Goal: Task Accomplishment & Management: Complete application form

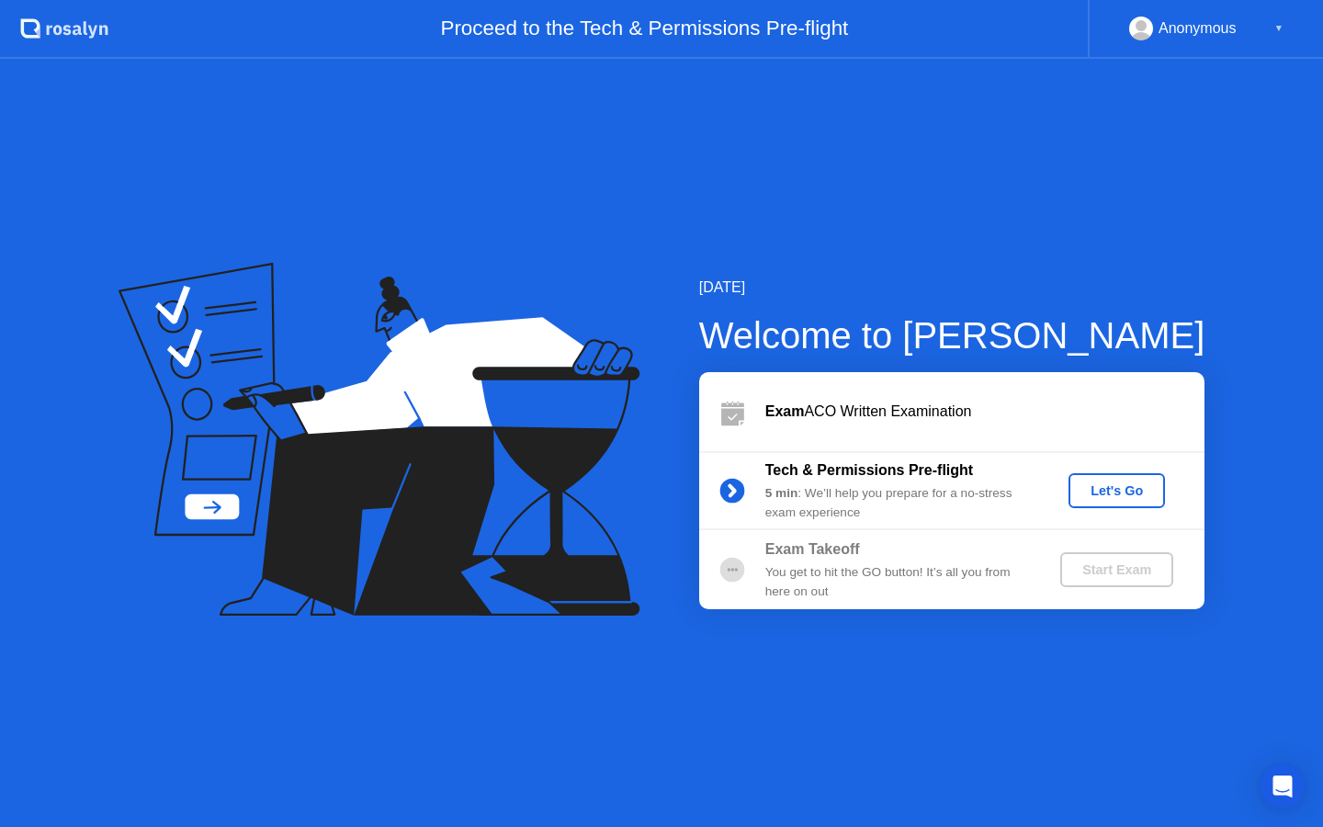
click at [1100, 488] on div "Let's Go" at bounding box center [1117, 490] width 82 height 15
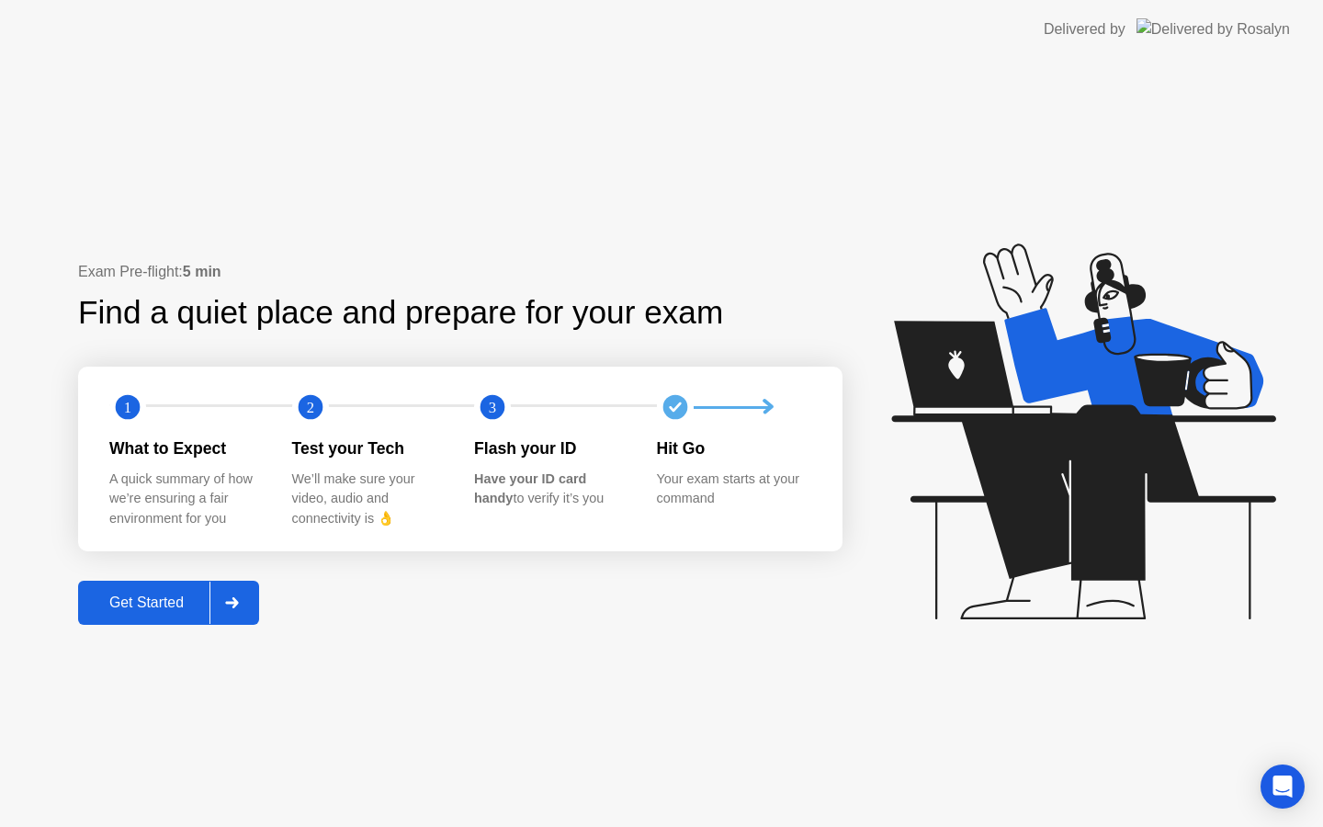
click at [177, 598] on div "Get Started" at bounding box center [147, 602] width 126 height 17
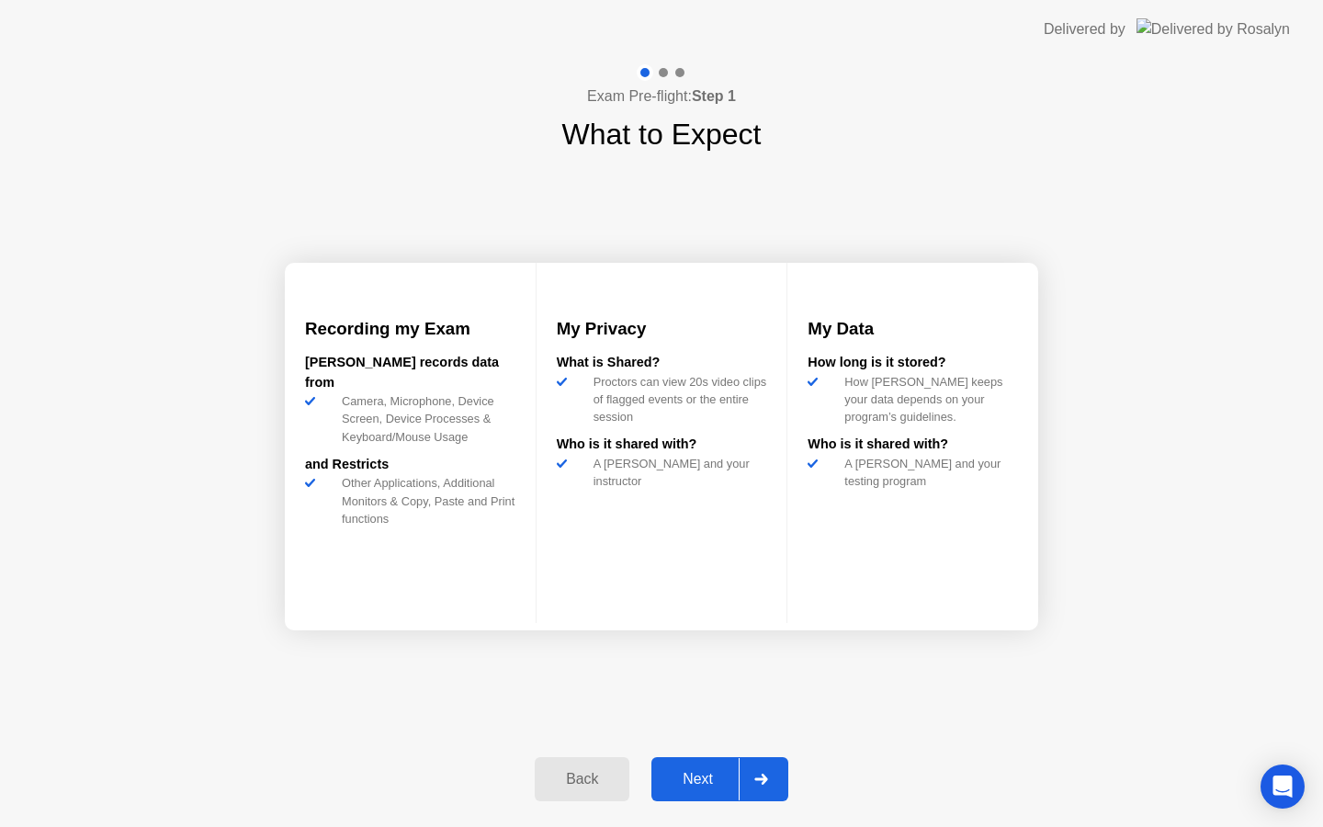
click at [693, 772] on div "Next" at bounding box center [698, 779] width 82 height 17
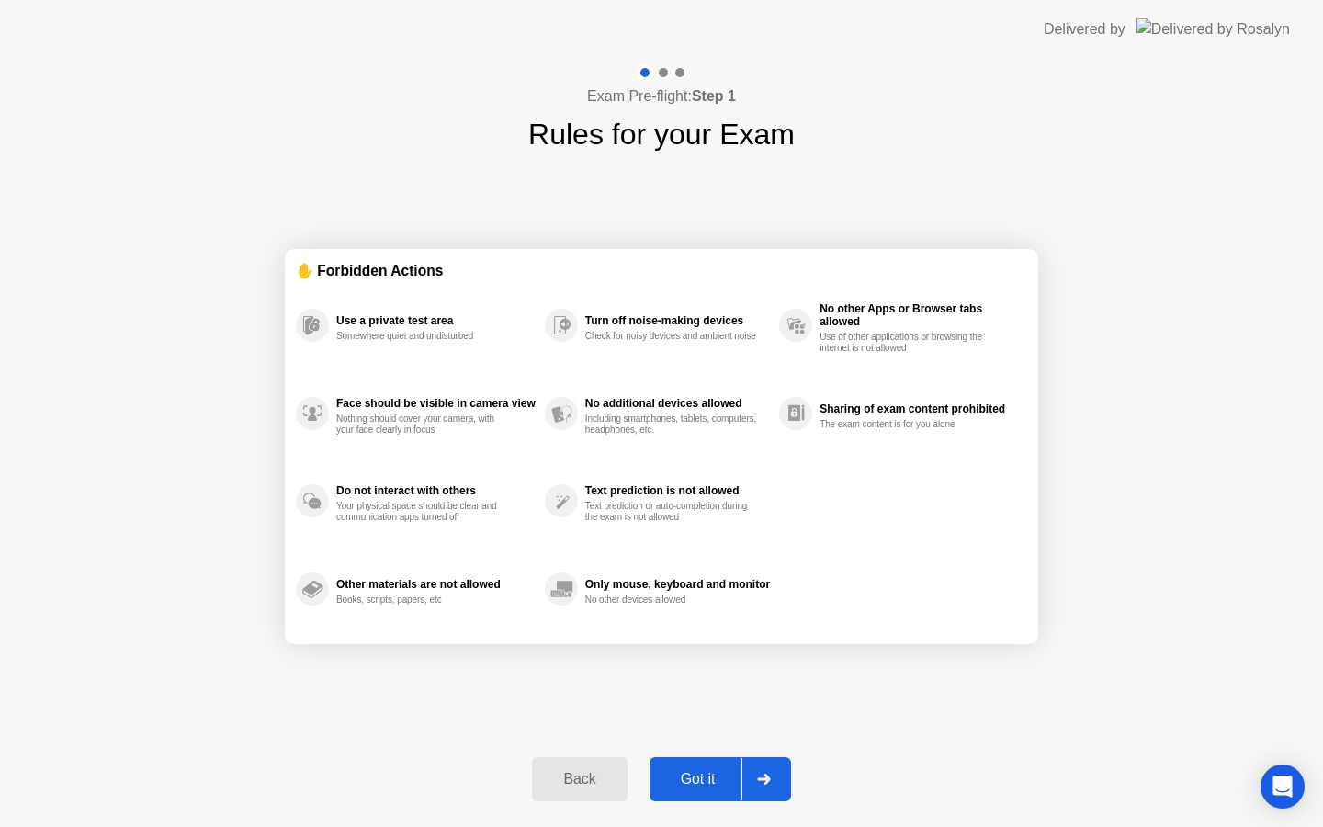
click at [695, 776] on div "Got it" at bounding box center [698, 779] width 86 height 17
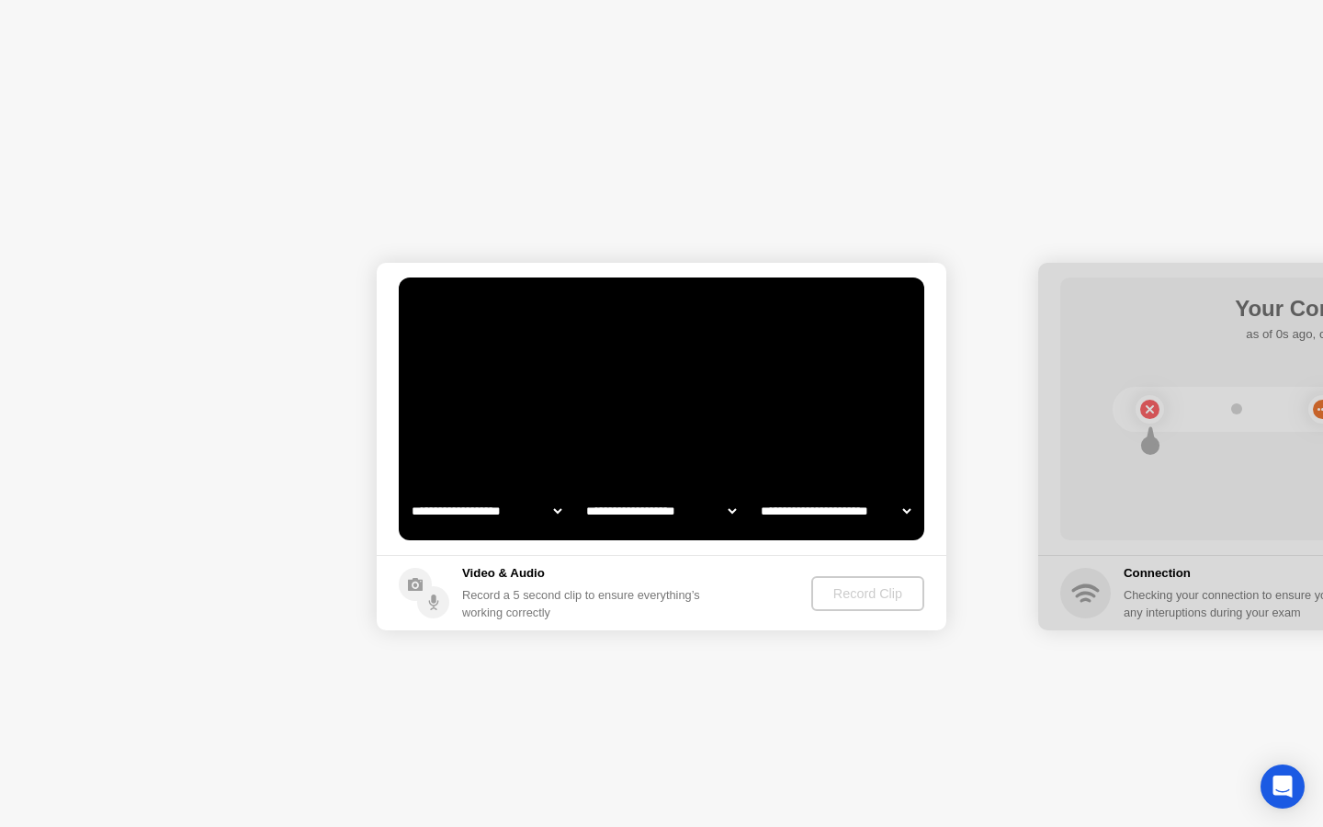
select select "**********"
select select "*******"
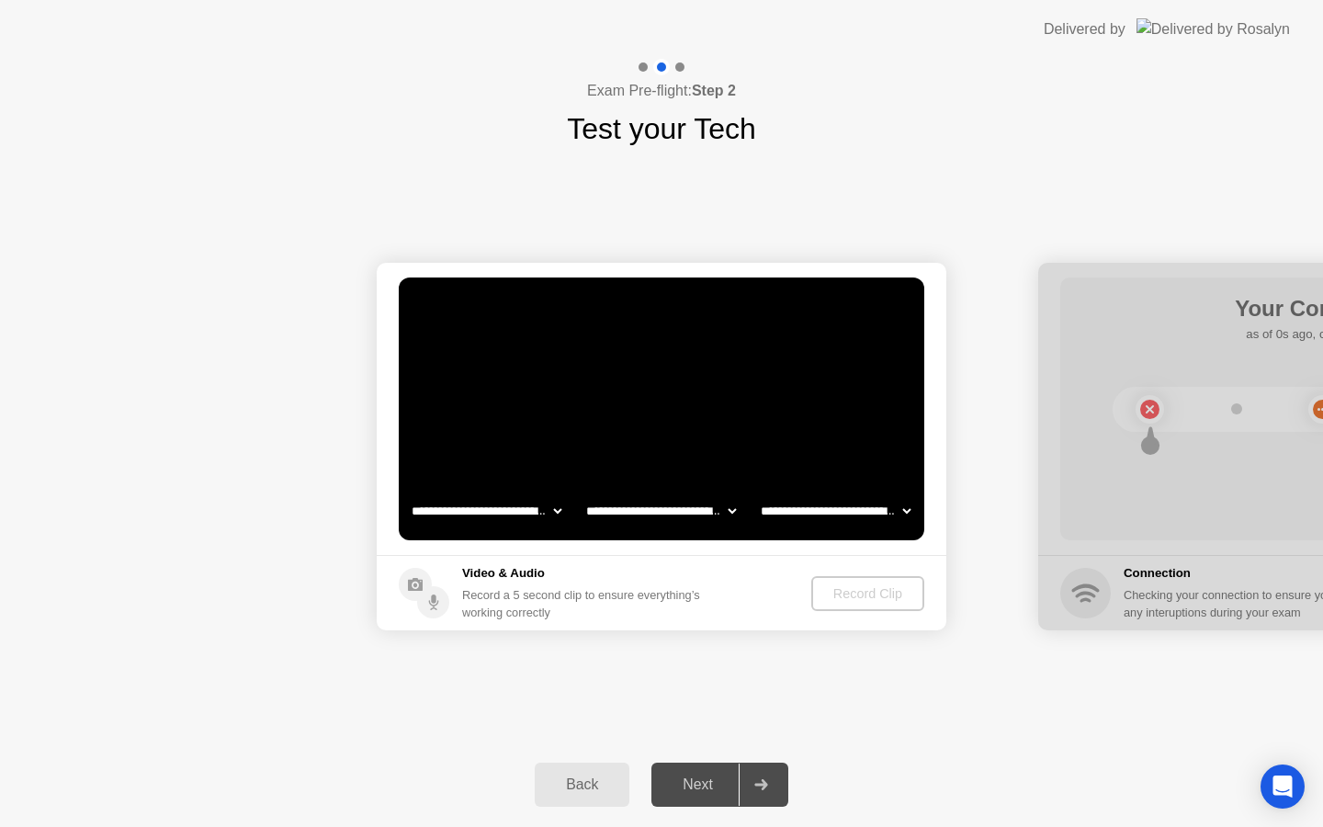
click at [840, 592] on div "Record Clip" at bounding box center [868, 593] width 98 height 15
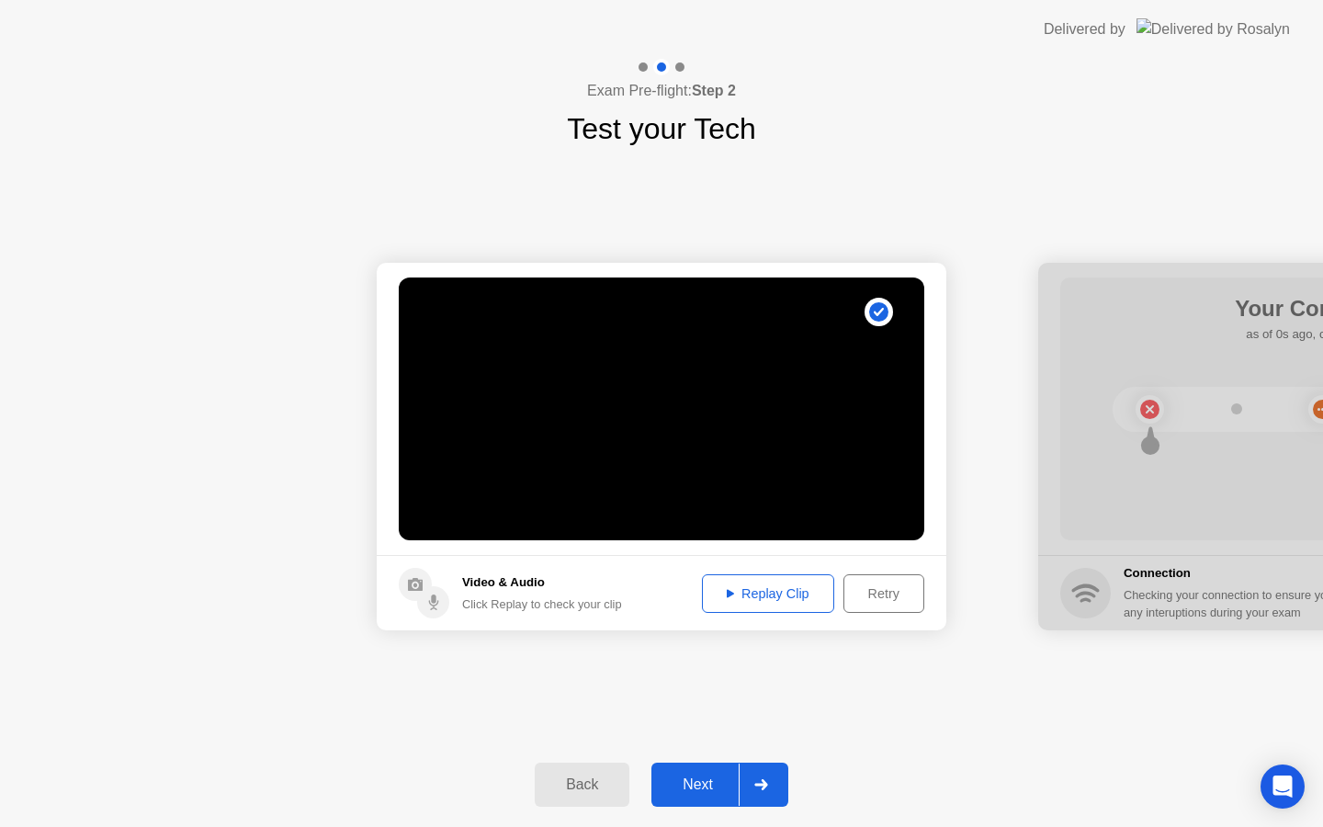
click at [759, 586] on div "Replay Clip" at bounding box center [767, 593] width 119 height 15
click at [898, 592] on div "Retry" at bounding box center [884, 593] width 68 height 15
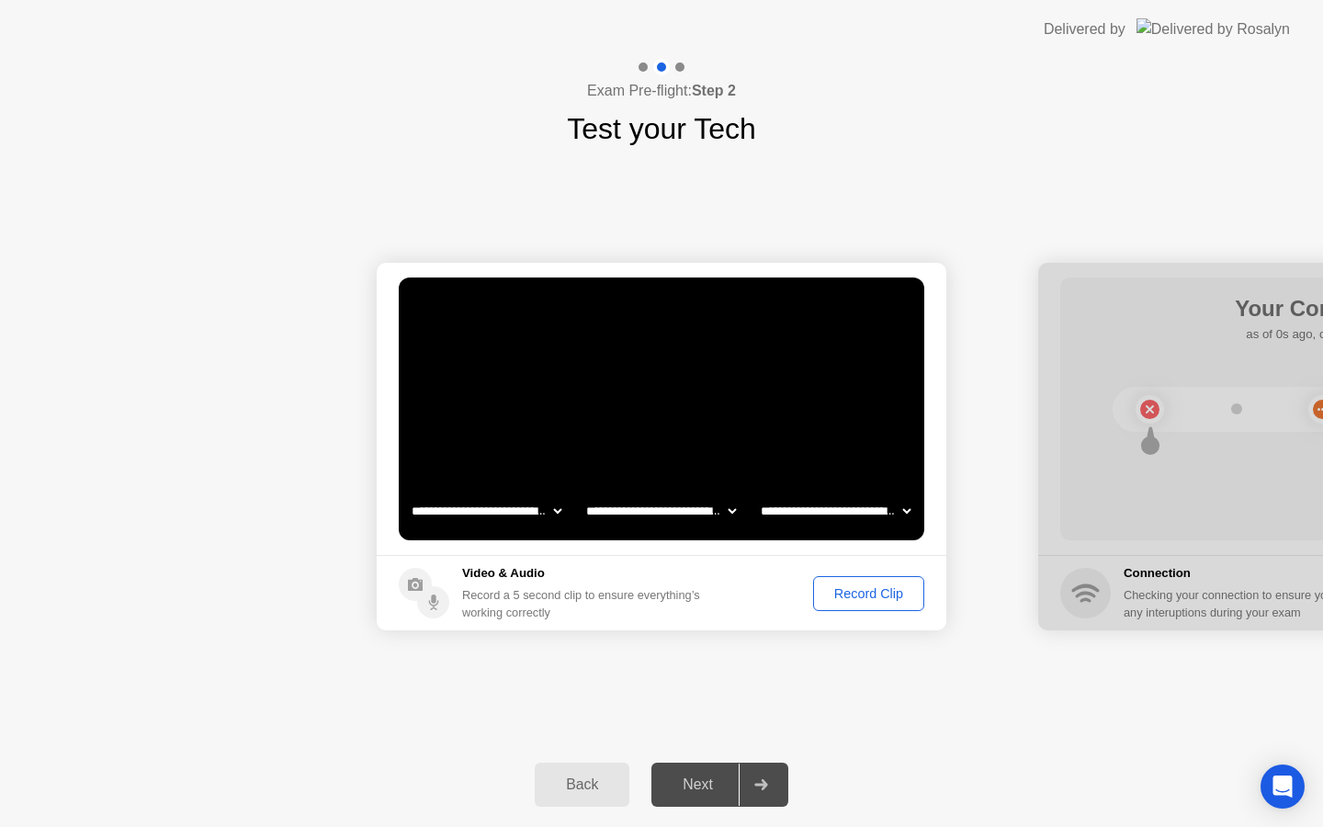
click at [898, 592] on div "Record Clip" at bounding box center [868, 593] width 98 height 15
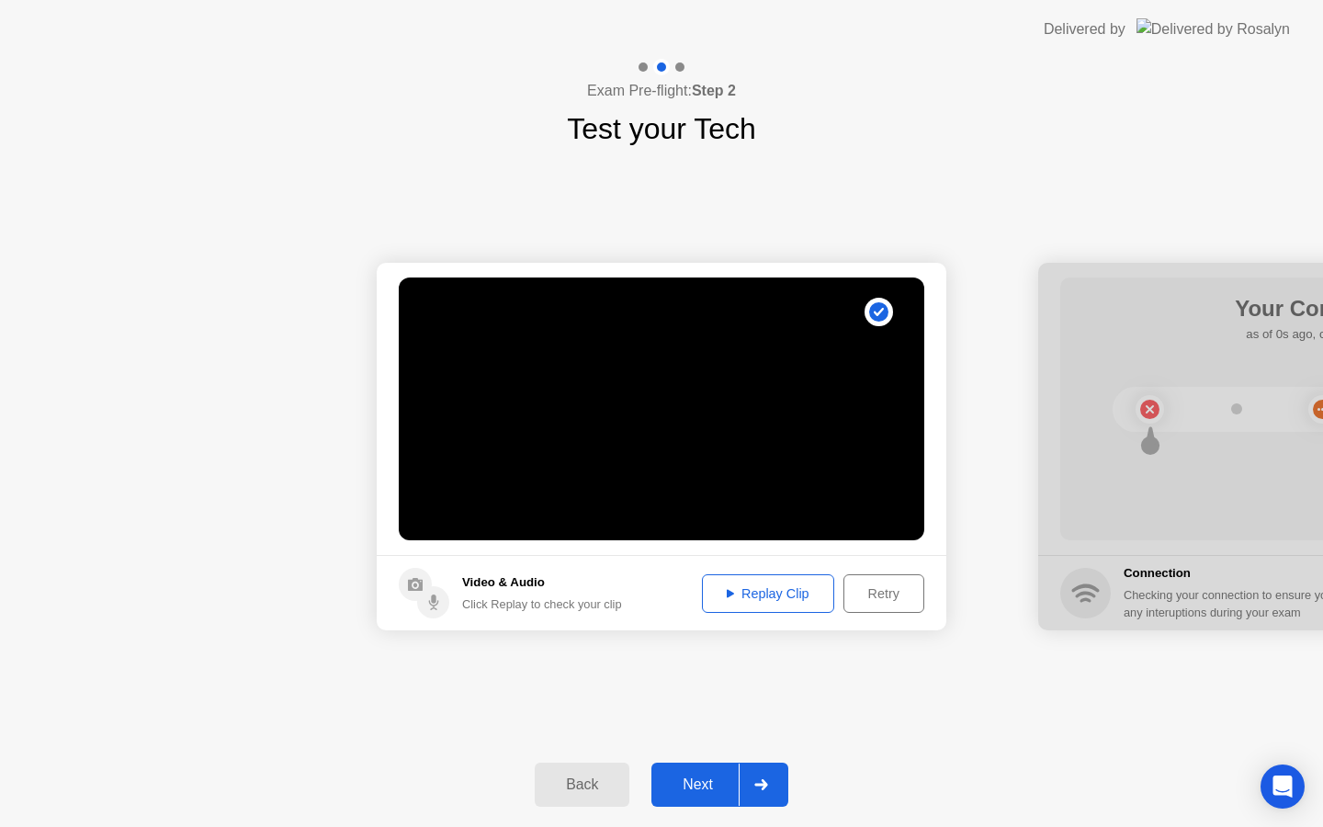
click at [786, 595] on div "Replay Clip" at bounding box center [767, 593] width 119 height 15
click at [698, 776] on div "Next" at bounding box center [698, 784] width 82 height 17
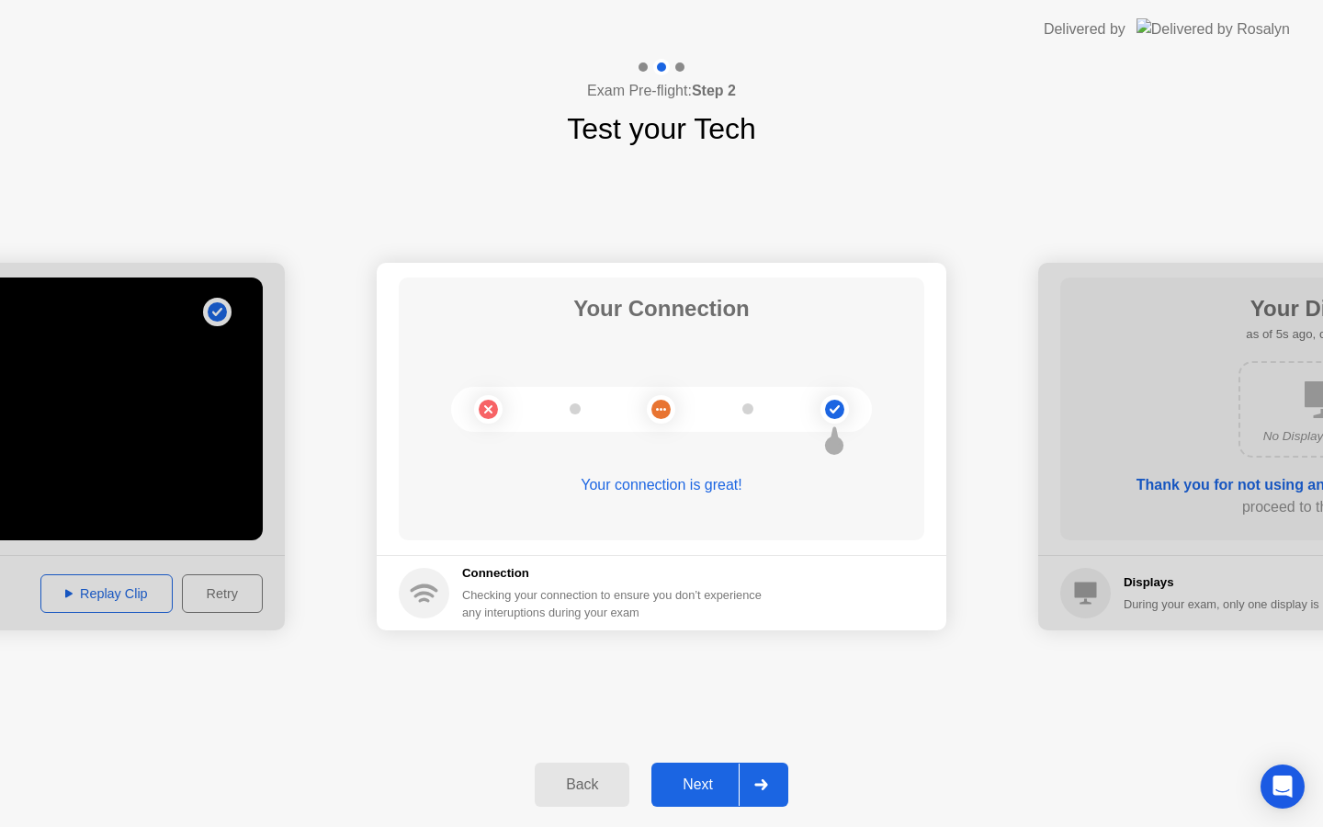
click at [703, 780] on div "Next" at bounding box center [698, 784] width 82 height 17
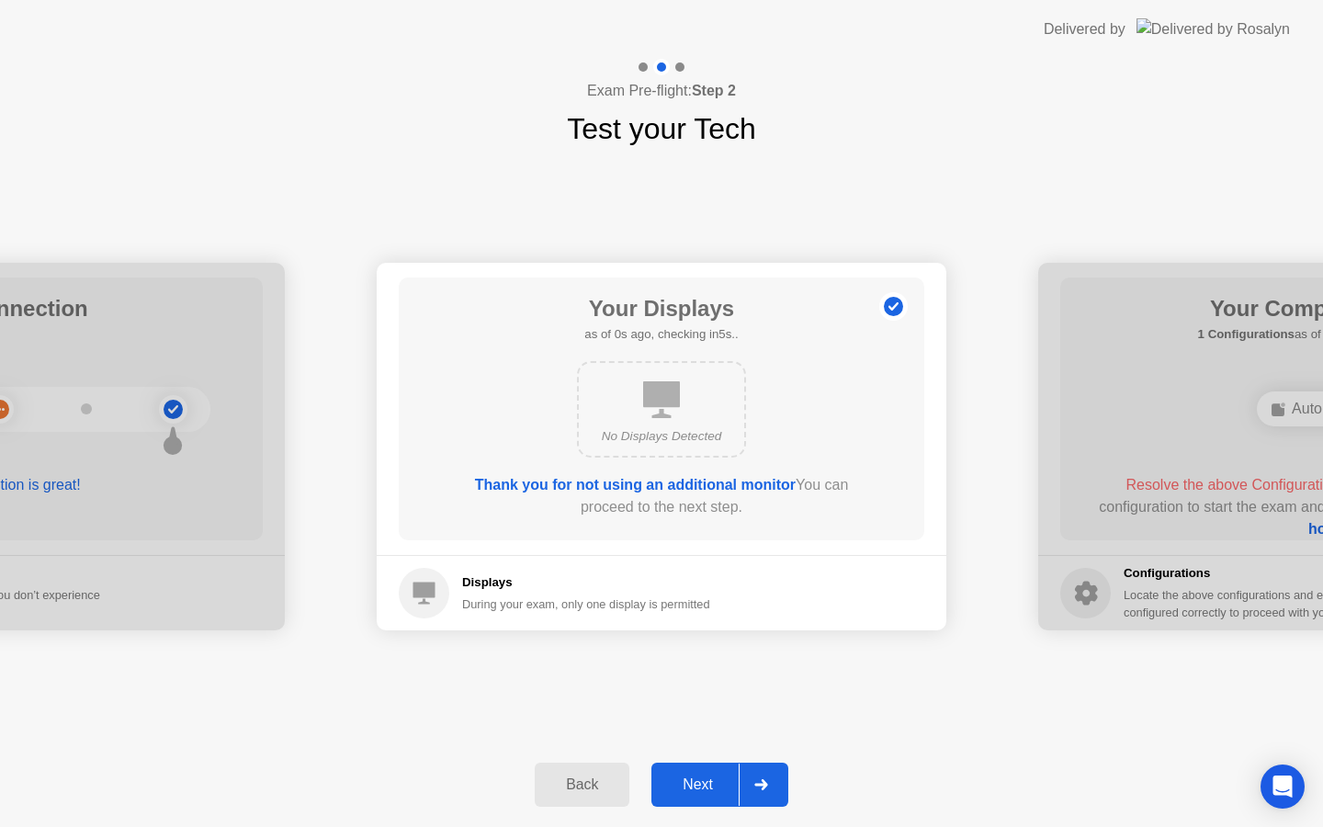
click at [703, 780] on div "Next" at bounding box center [698, 784] width 82 height 17
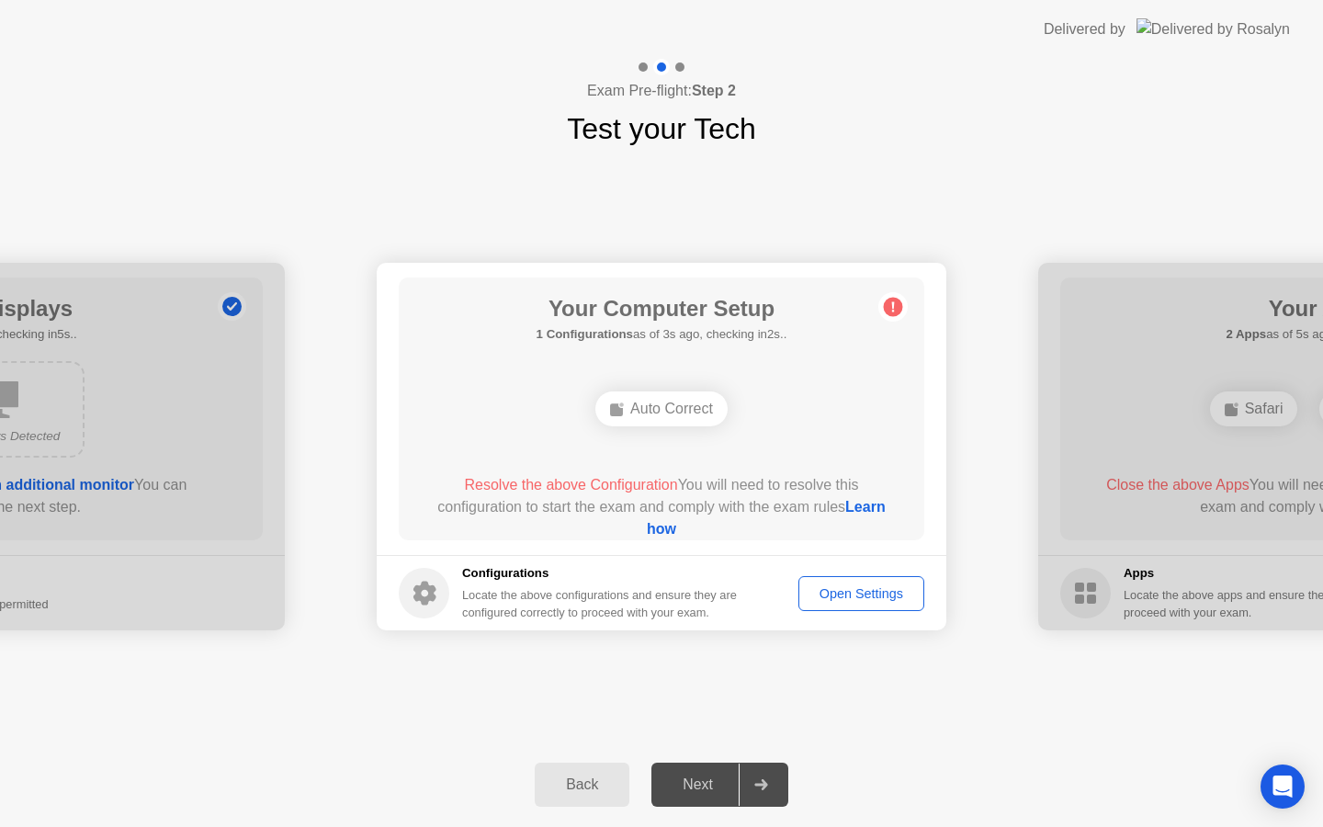
click at [890, 308] on circle at bounding box center [893, 307] width 19 height 19
click at [645, 408] on div "Auto Correct" at bounding box center [661, 408] width 132 height 35
click at [665, 527] on link "Learn how" at bounding box center [766, 518] width 239 height 38
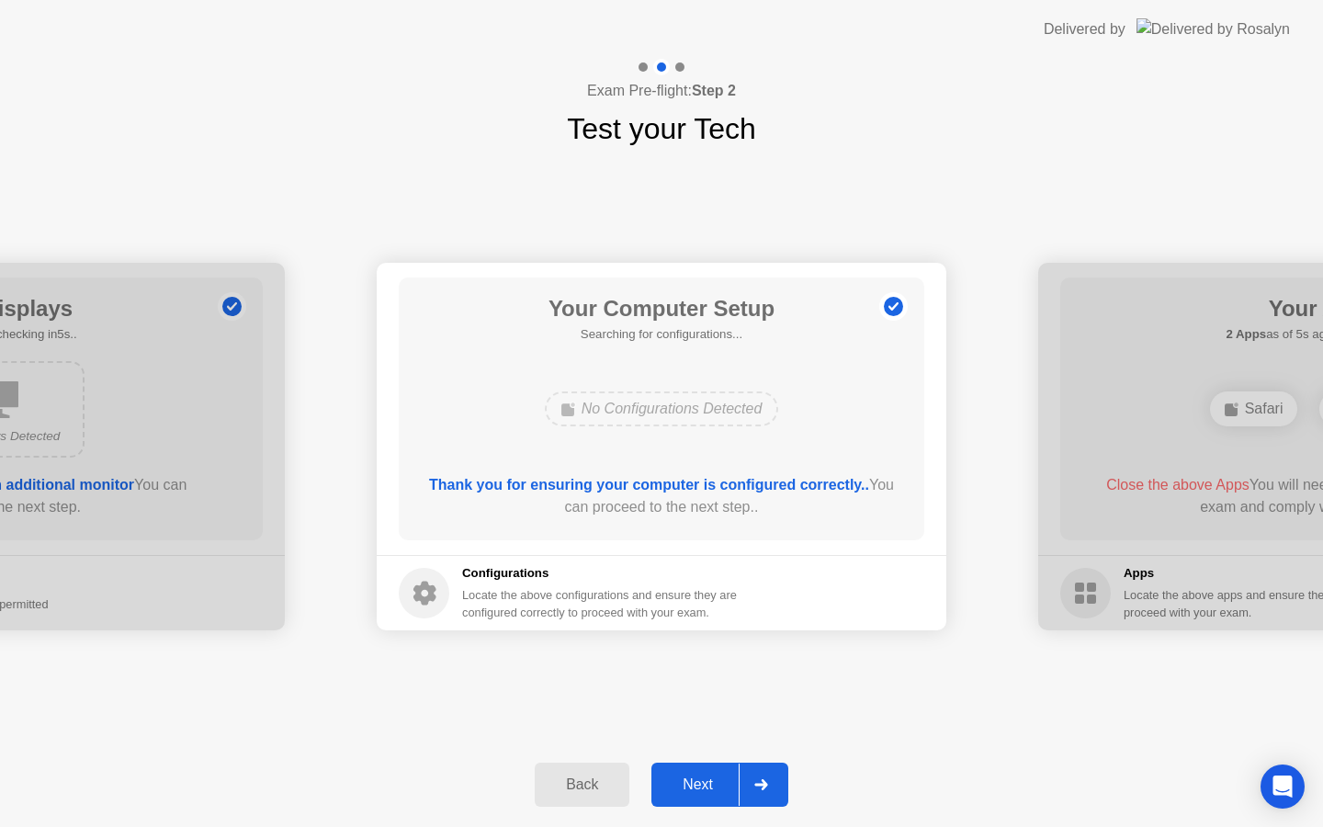
click at [702, 785] on div "Next" at bounding box center [698, 784] width 82 height 17
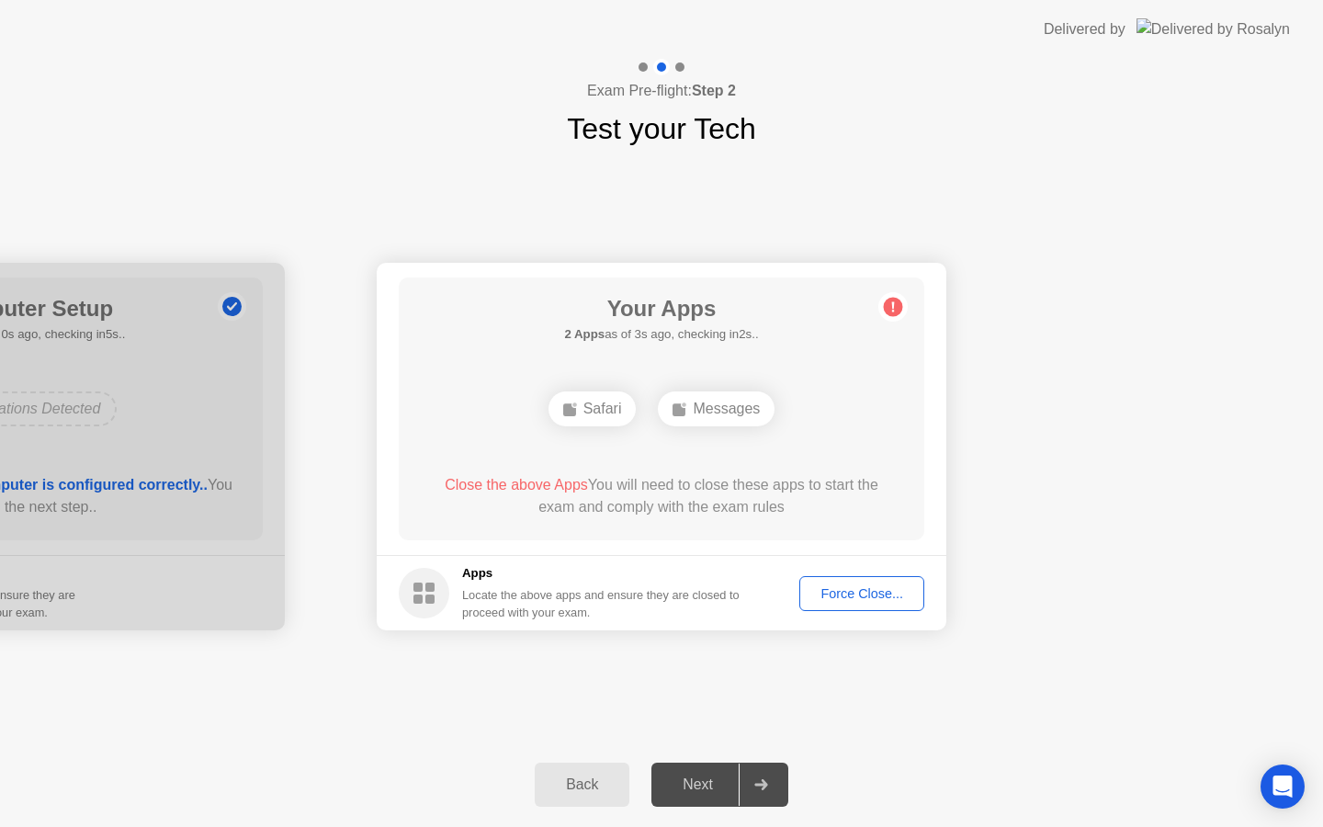
click at [881, 598] on div "Force Close..." at bounding box center [862, 593] width 112 height 15
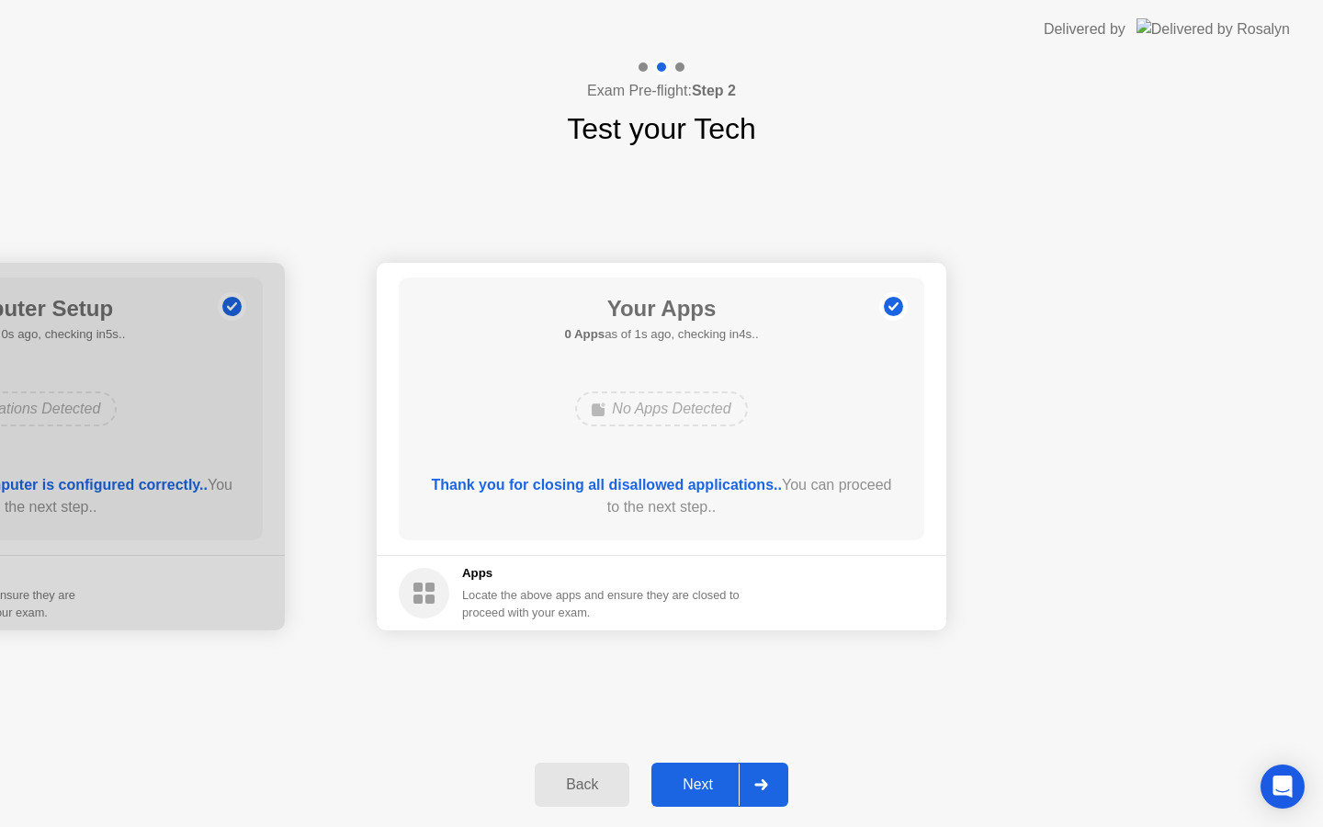
click at [706, 776] on div "Next" at bounding box center [698, 784] width 82 height 17
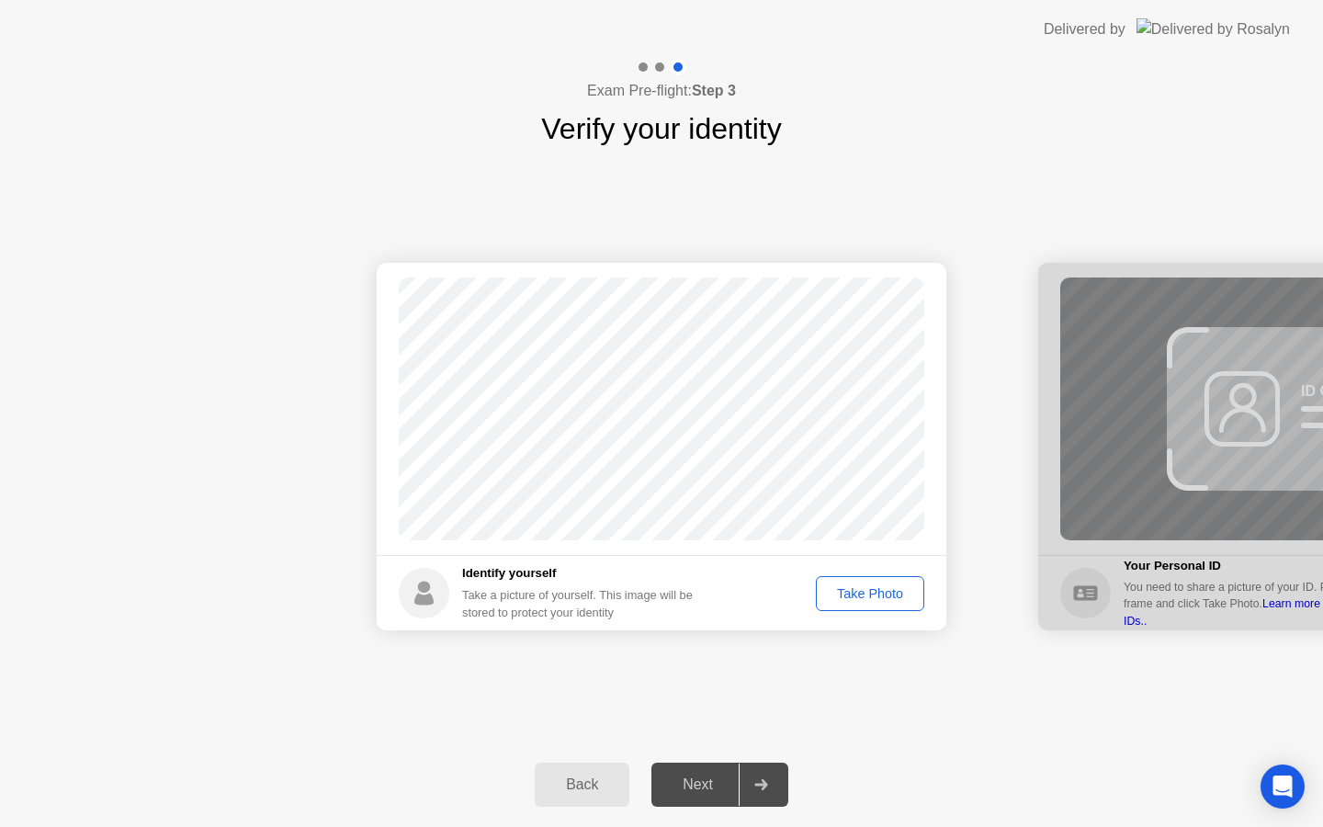
click at [887, 589] on div "Take Photo" at bounding box center [870, 593] width 96 height 15
click at [887, 590] on div "Retake" at bounding box center [882, 593] width 72 height 15
click at [887, 590] on div "Take Photo" at bounding box center [870, 593] width 96 height 15
click at [690, 792] on div "Next" at bounding box center [698, 784] width 82 height 17
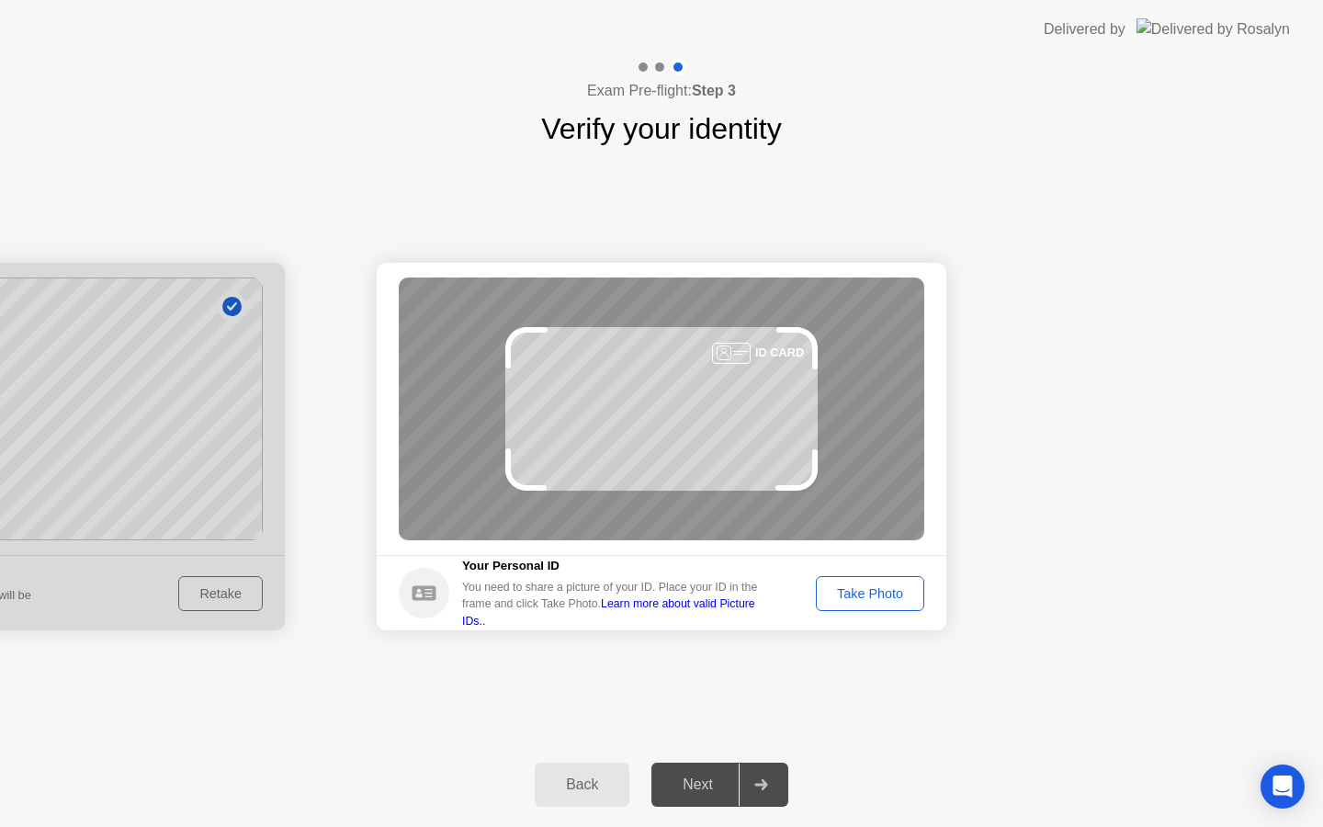
click at [856, 593] on div "Take Photo" at bounding box center [870, 593] width 96 height 15
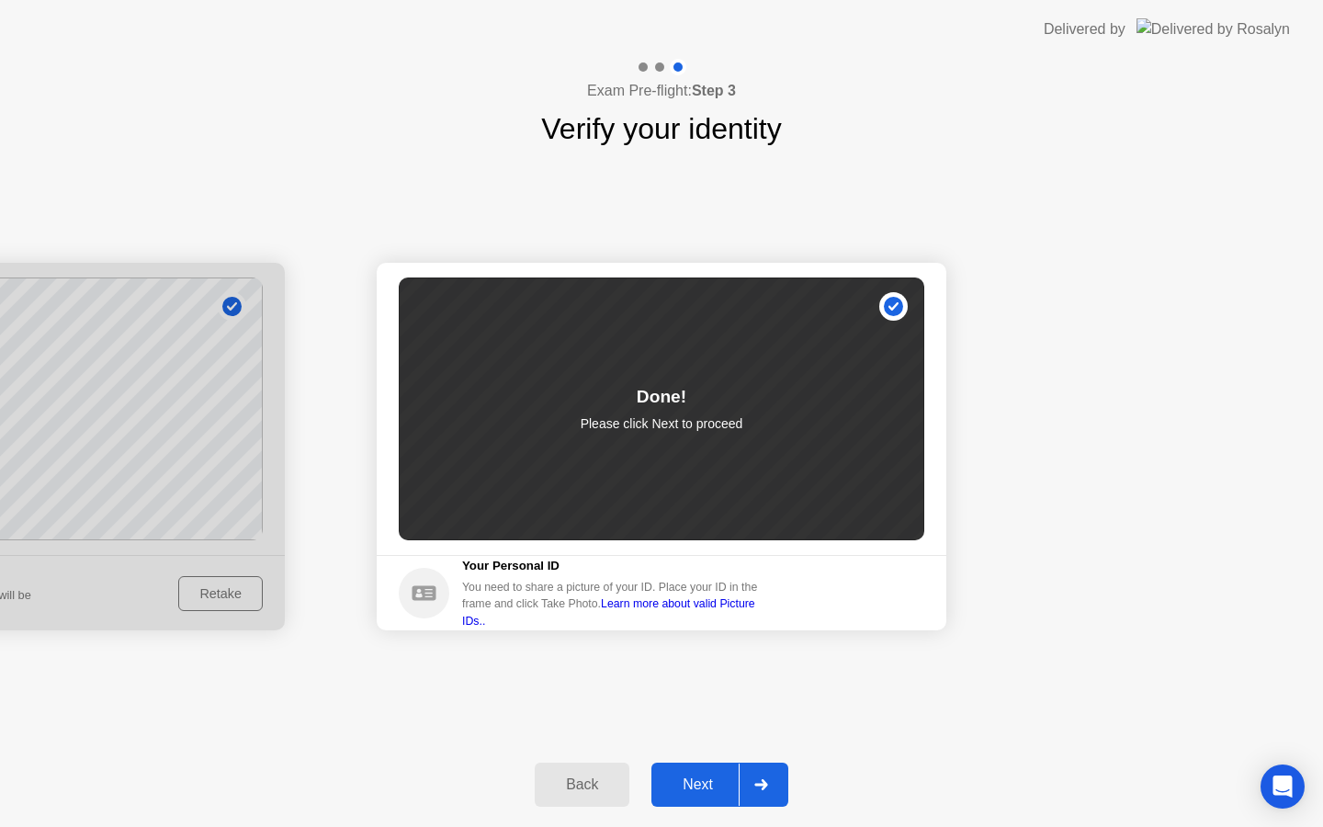
click at [697, 782] on div "Next" at bounding box center [698, 784] width 82 height 17
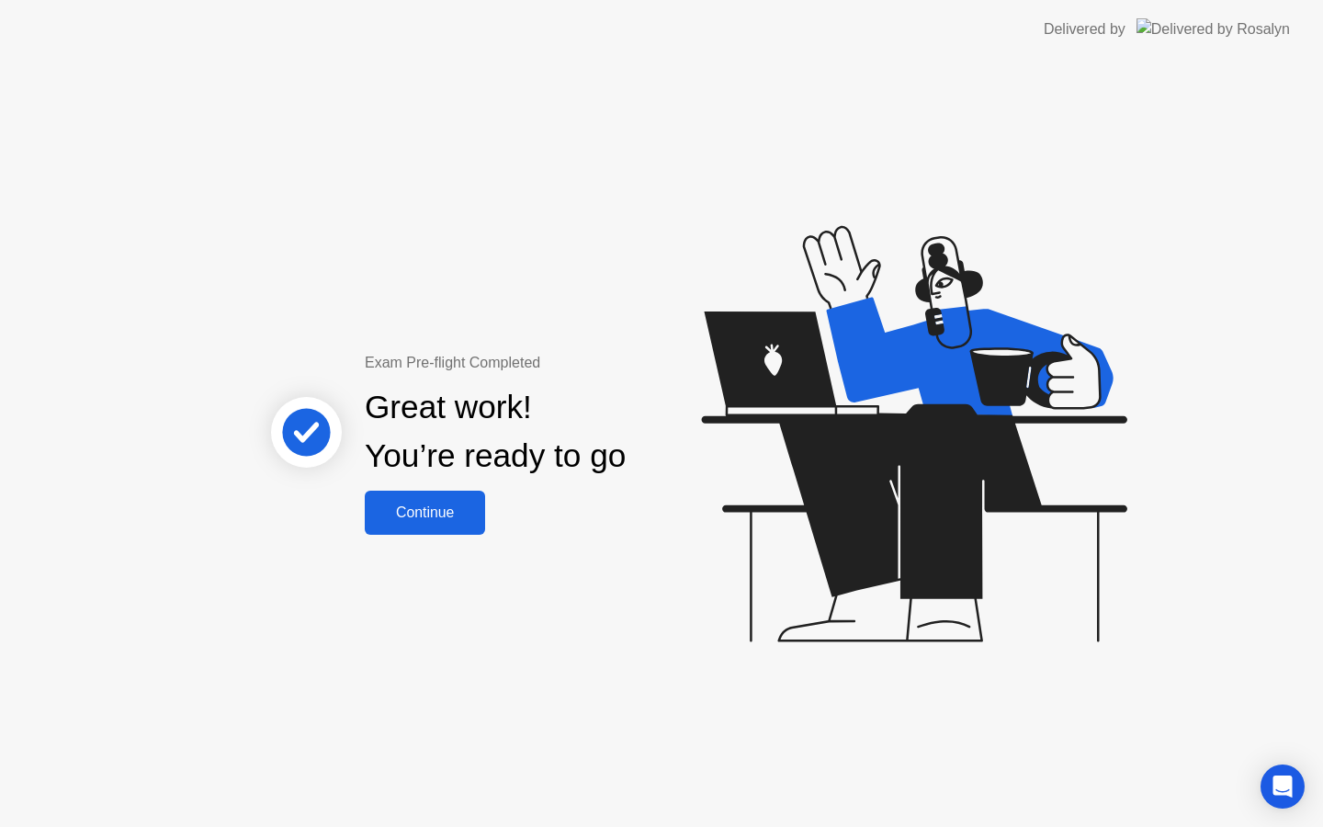
click at [452, 514] on div "Continue" at bounding box center [424, 512] width 109 height 17
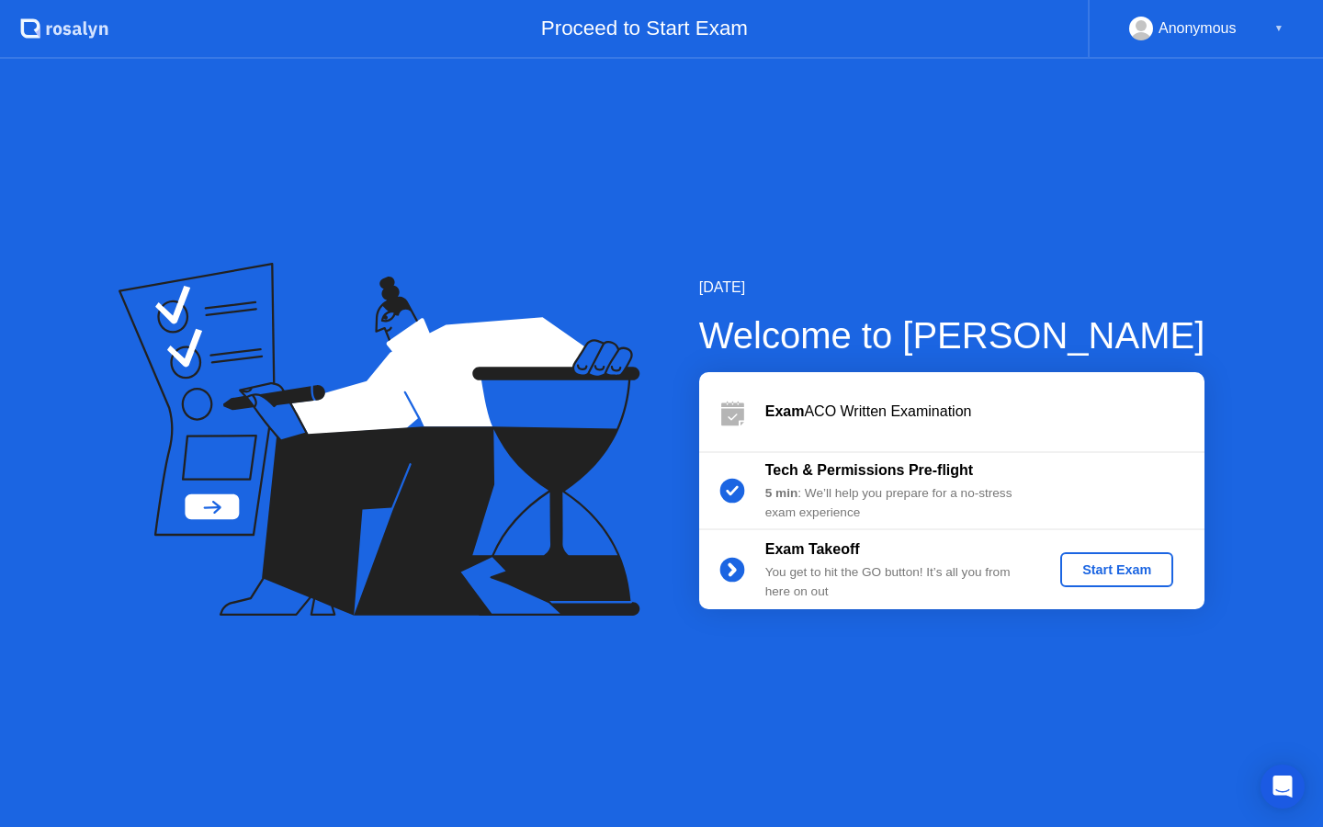
click at [1136, 570] on div "Start Exam" at bounding box center [1117, 569] width 98 height 15
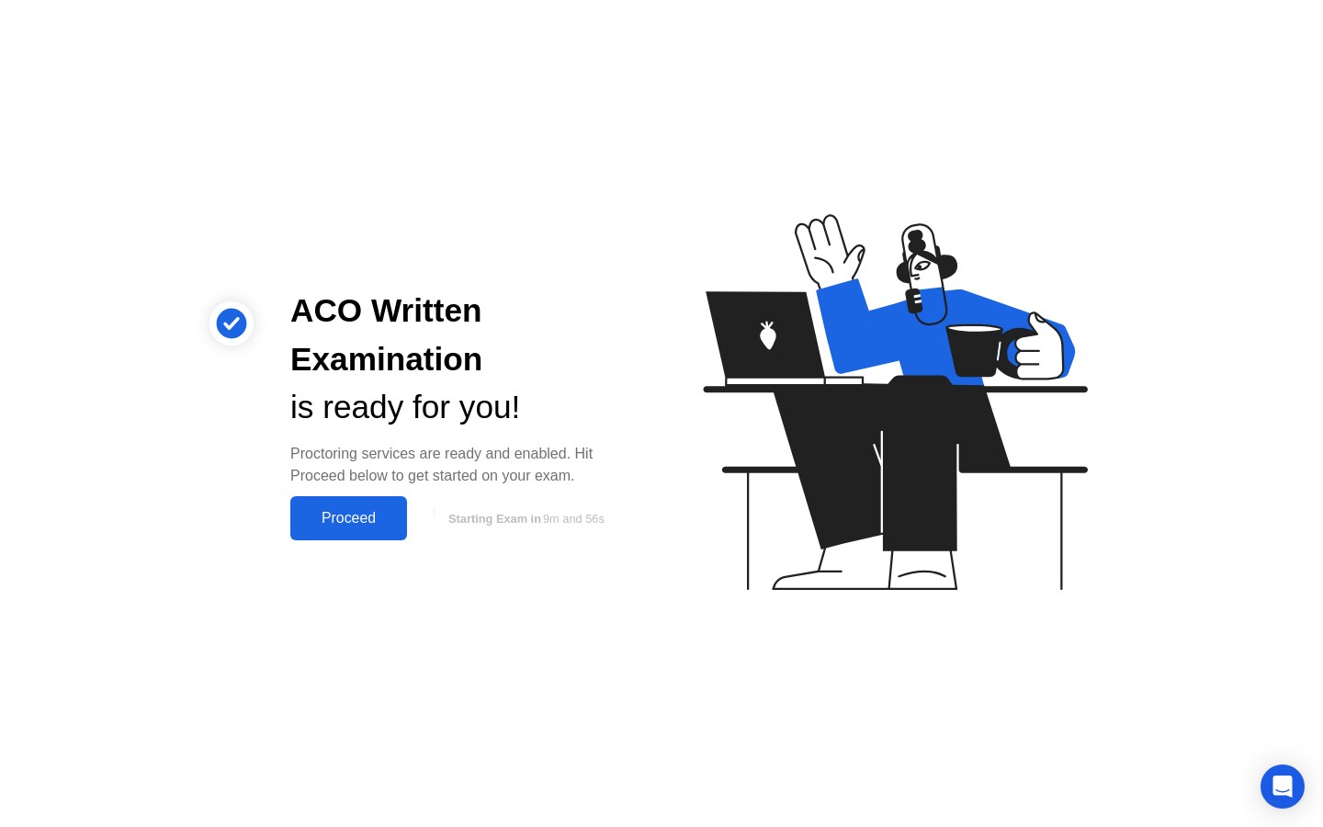
click at [388, 512] on div "Proceed" at bounding box center [349, 518] width 106 height 17
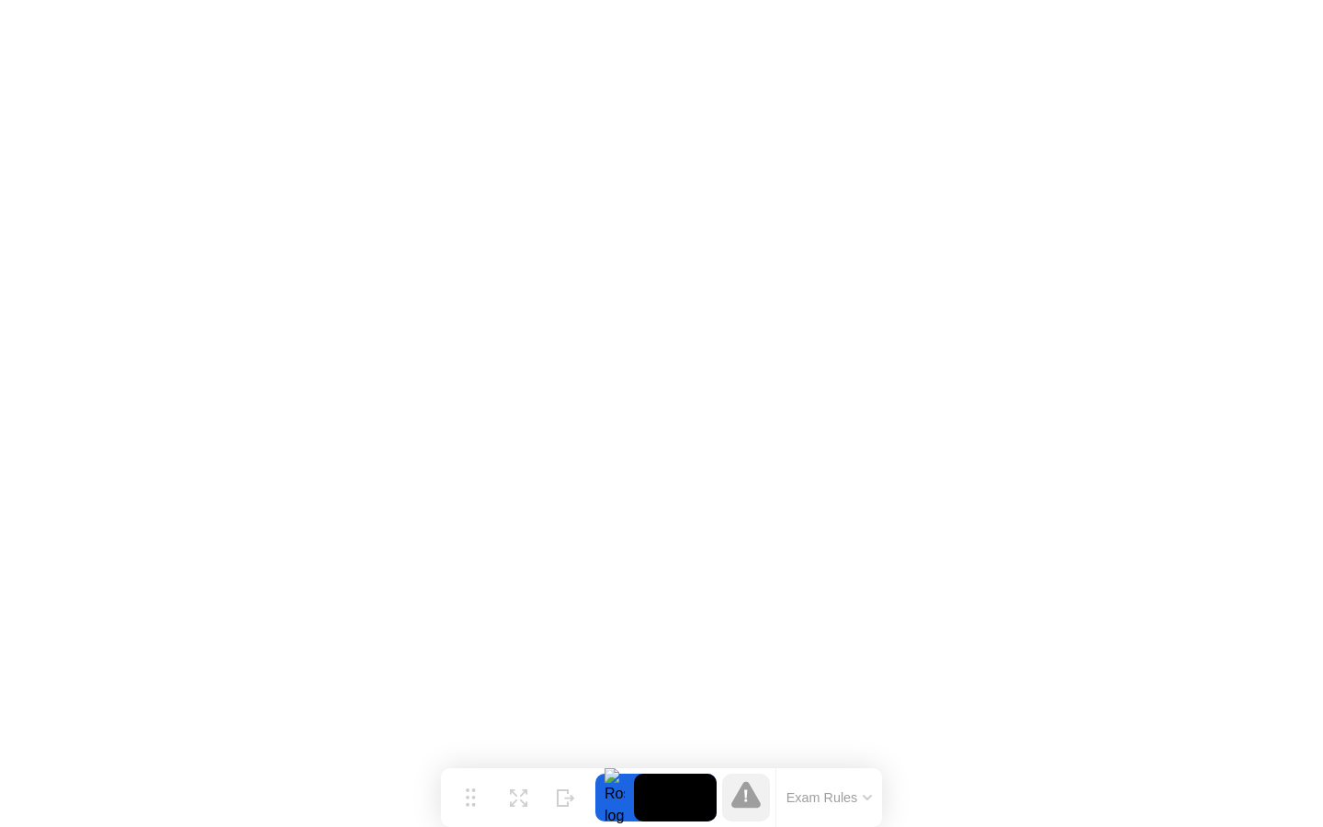
click at [824, 789] on button "Exam Rules" at bounding box center [829, 797] width 97 height 17
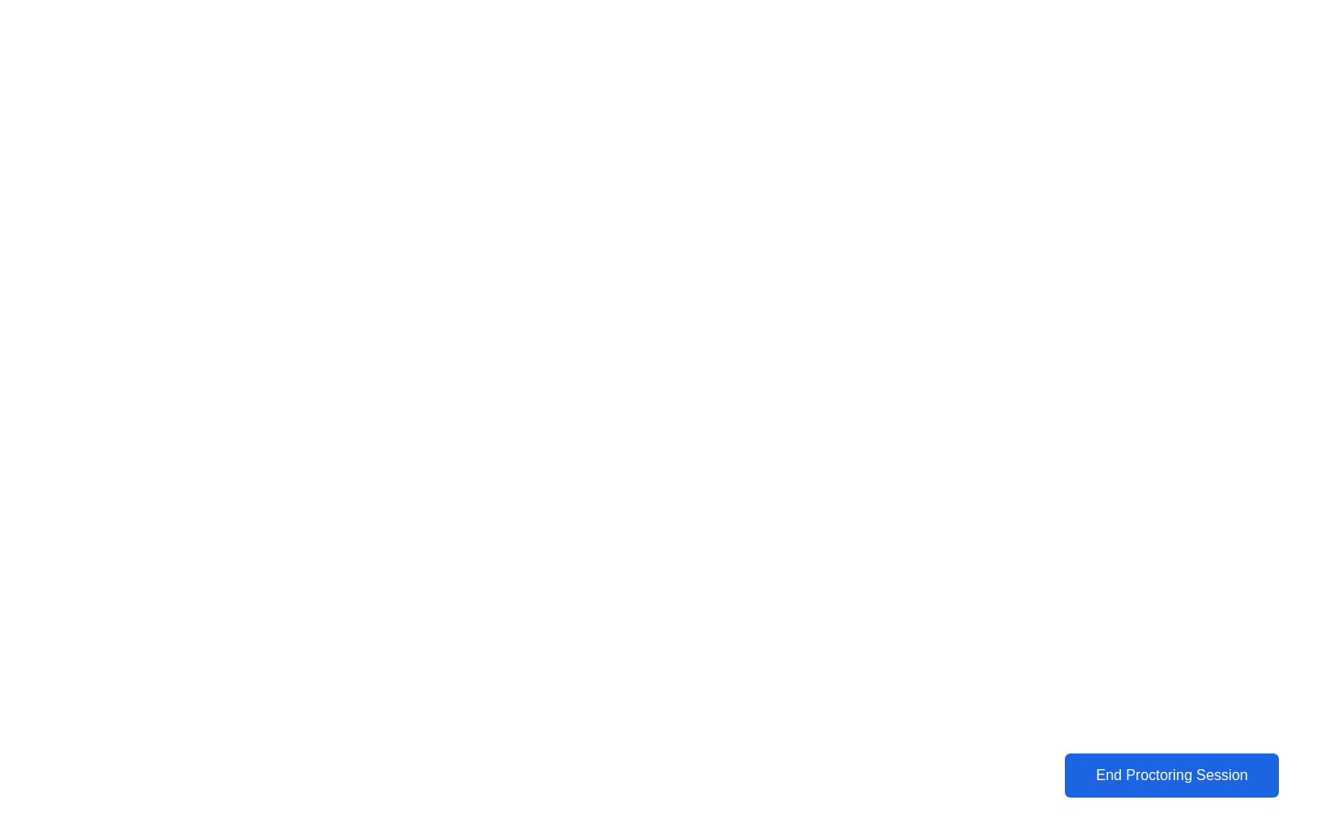
click at [1134, 769] on div "End Proctoring Session" at bounding box center [1171, 775] width 204 height 17
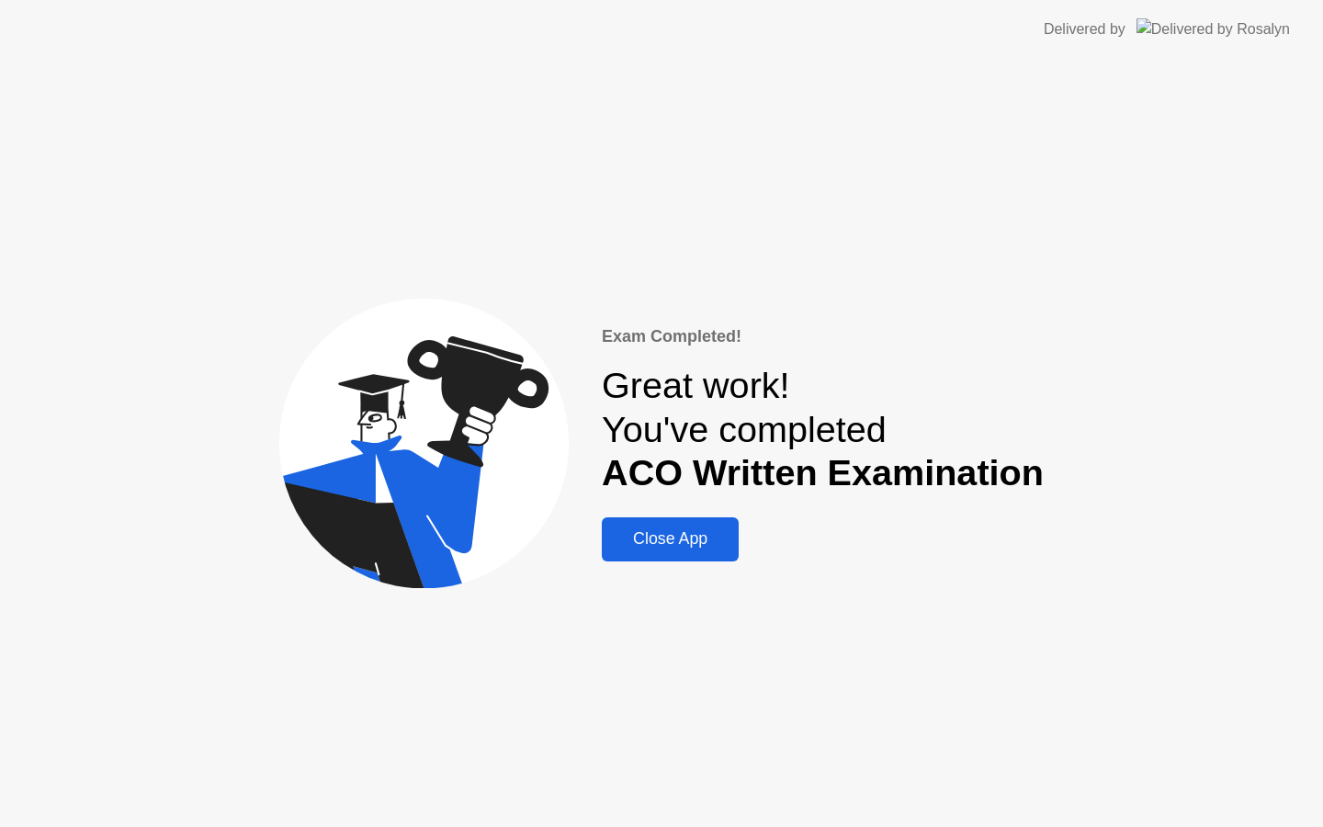
click at [716, 537] on div "Close App" at bounding box center [670, 538] width 126 height 19
